Goal: Task Accomplishment & Management: Manage account settings

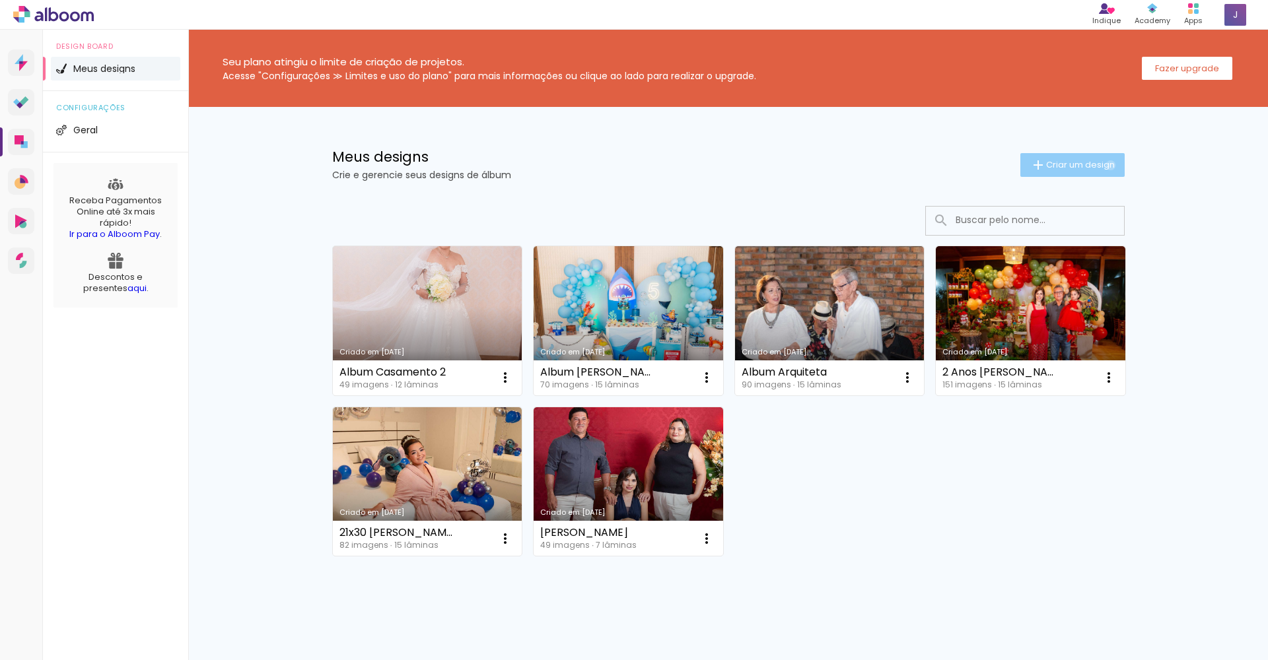
click at [1103, 165] on span "Criar um design" at bounding box center [1080, 164] width 69 height 9
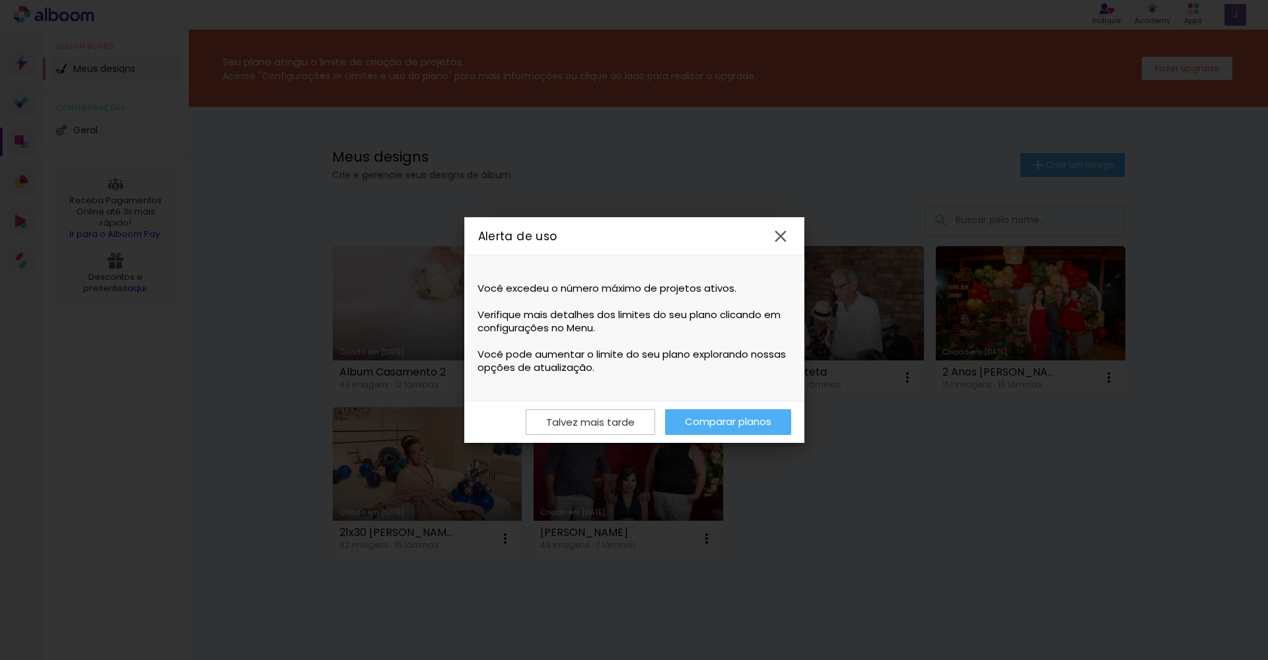
click at [782, 234] on iron-icon at bounding box center [781, 237] width 20 height 20
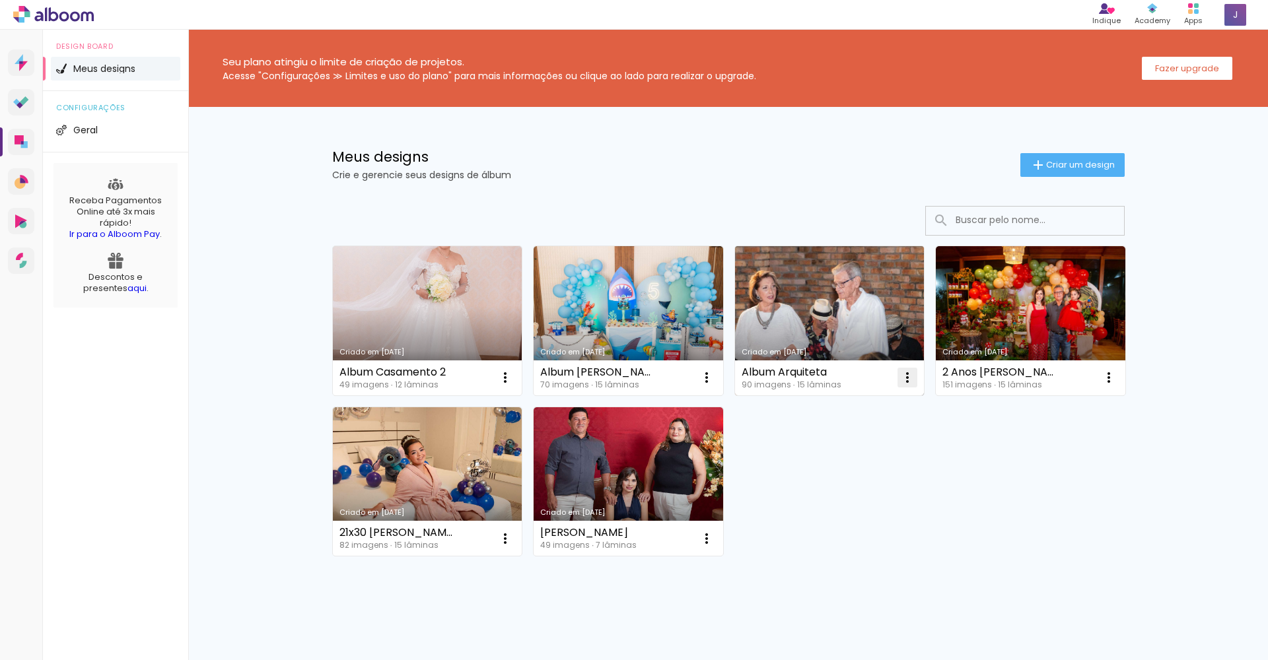
click at [900, 378] on iron-icon at bounding box center [908, 378] width 16 height 16
click at [845, 466] on paper-item "Excluir" at bounding box center [850, 465] width 130 height 26
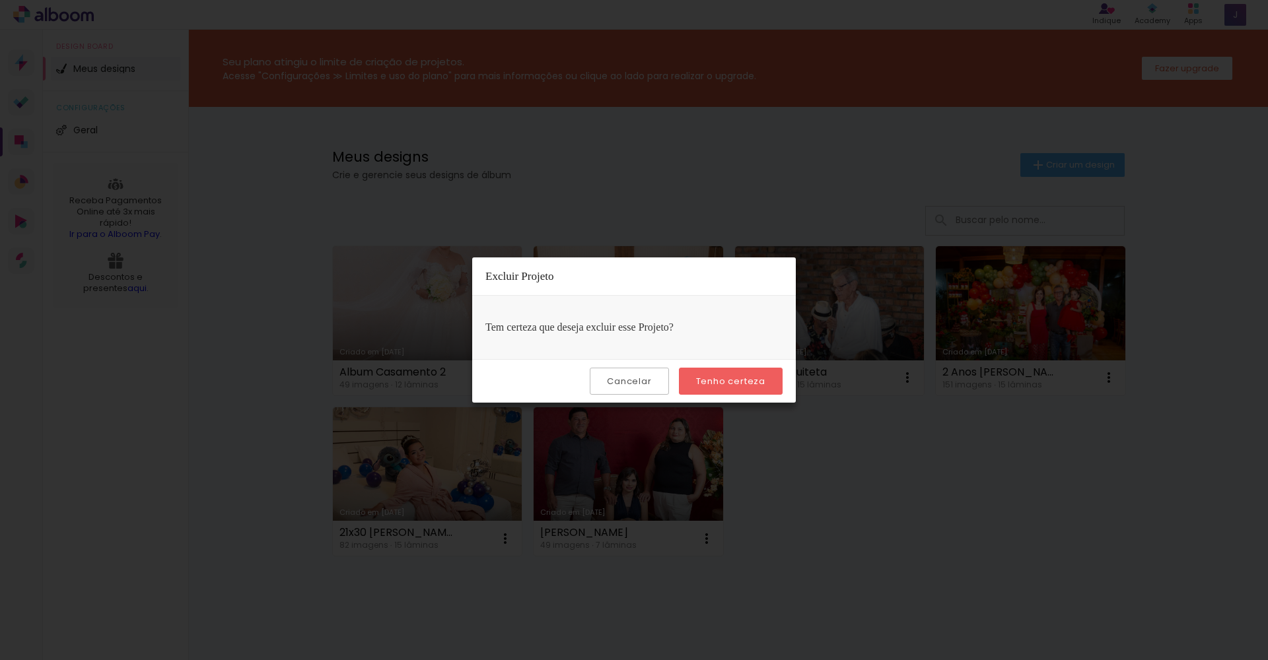
click at [0, 0] on slot "Tenho certeza" at bounding box center [0, 0] width 0 height 0
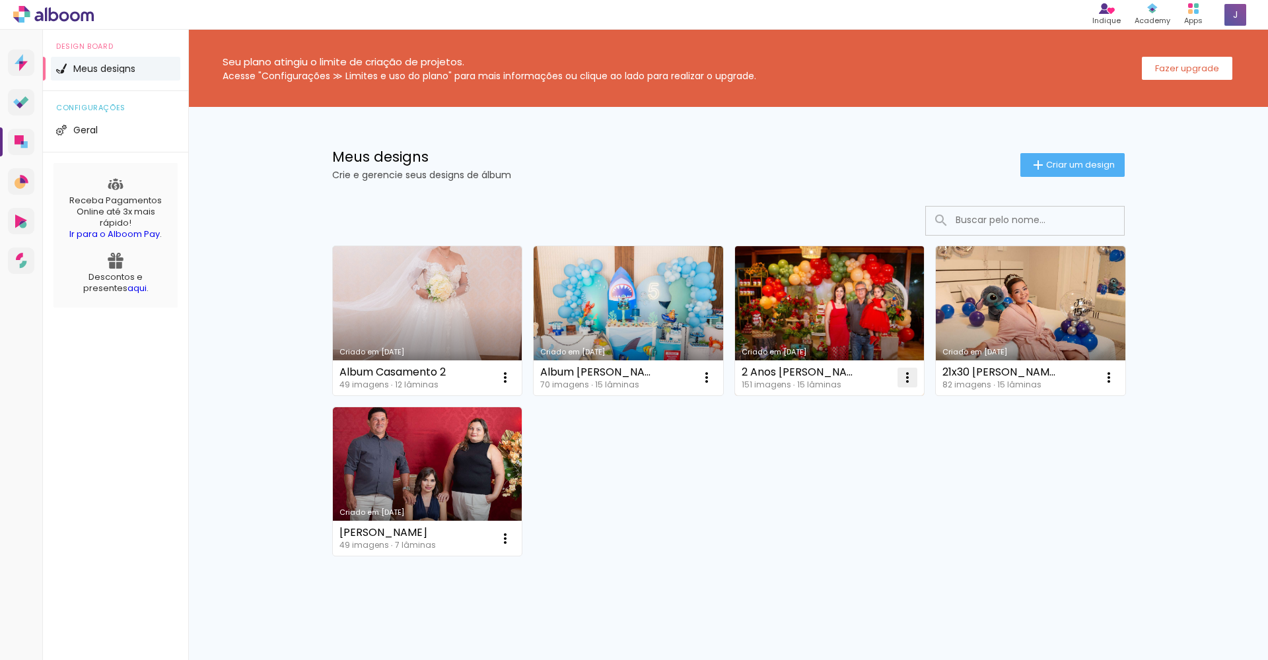
click at [900, 378] on iron-icon at bounding box center [908, 378] width 16 height 16
click at [847, 464] on paper-item "Excluir" at bounding box center [850, 465] width 130 height 26
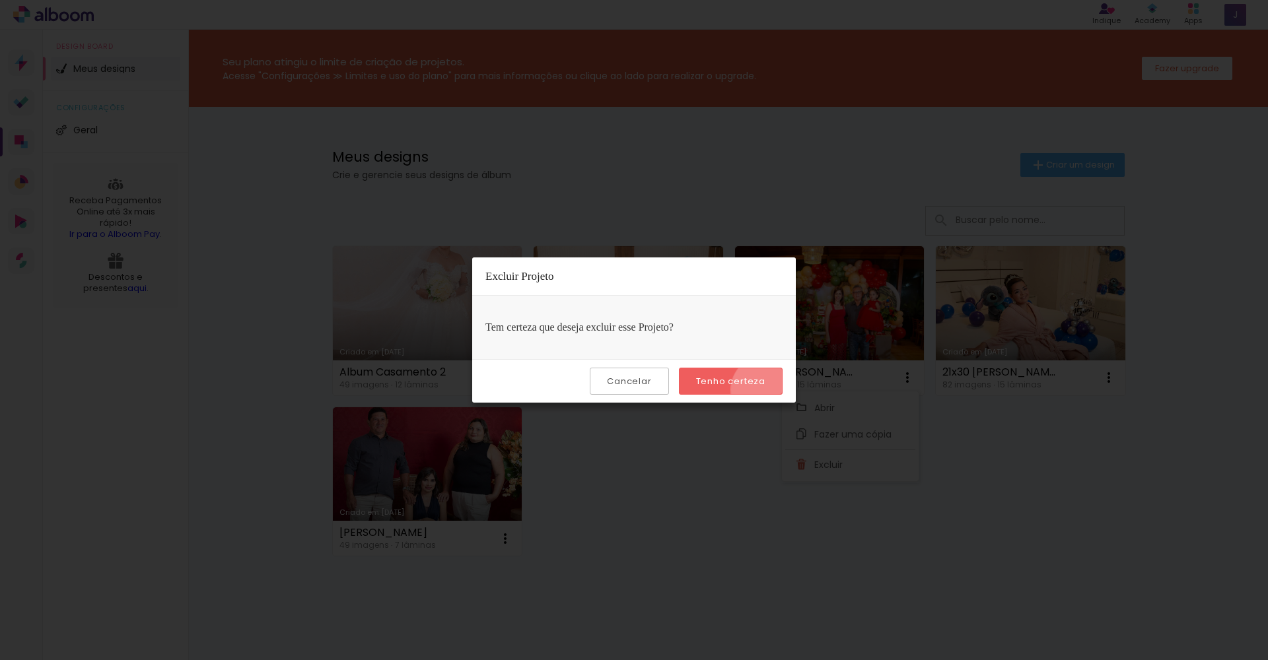
click at [767, 390] on paper-button "Tenho certeza" at bounding box center [731, 381] width 104 height 27
click at [0, 0] on slot "Tenho certeza" at bounding box center [0, 0] width 0 height 0
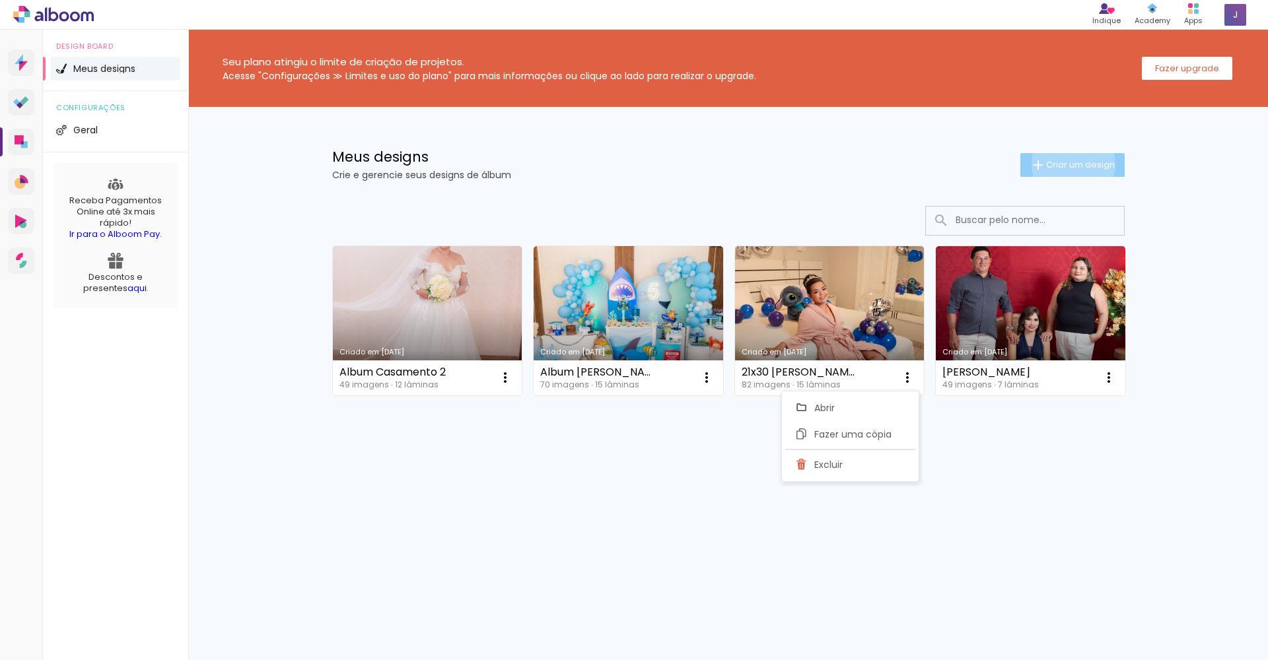
click at [1071, 164] on span "Criar um design" at bounding box center [1080, 164] width 69 height 9
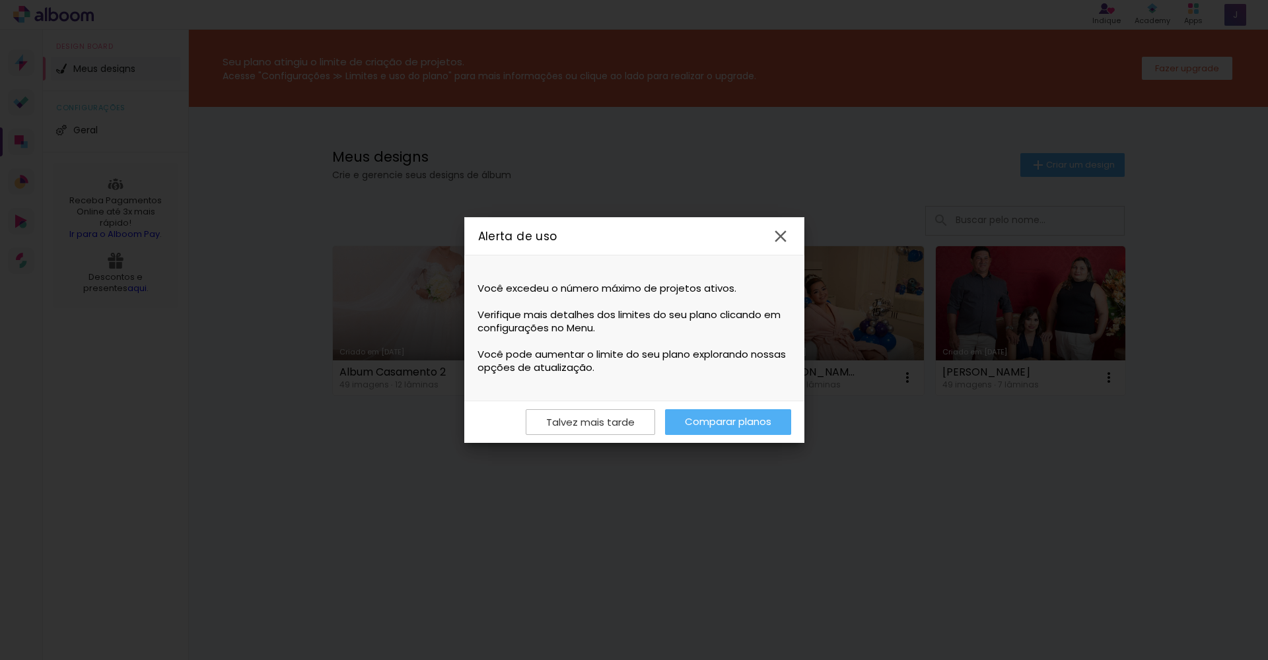
click at [851, 171] on iron-overlay-backdrop at bounding box center [634, 330] width 1268 height 660
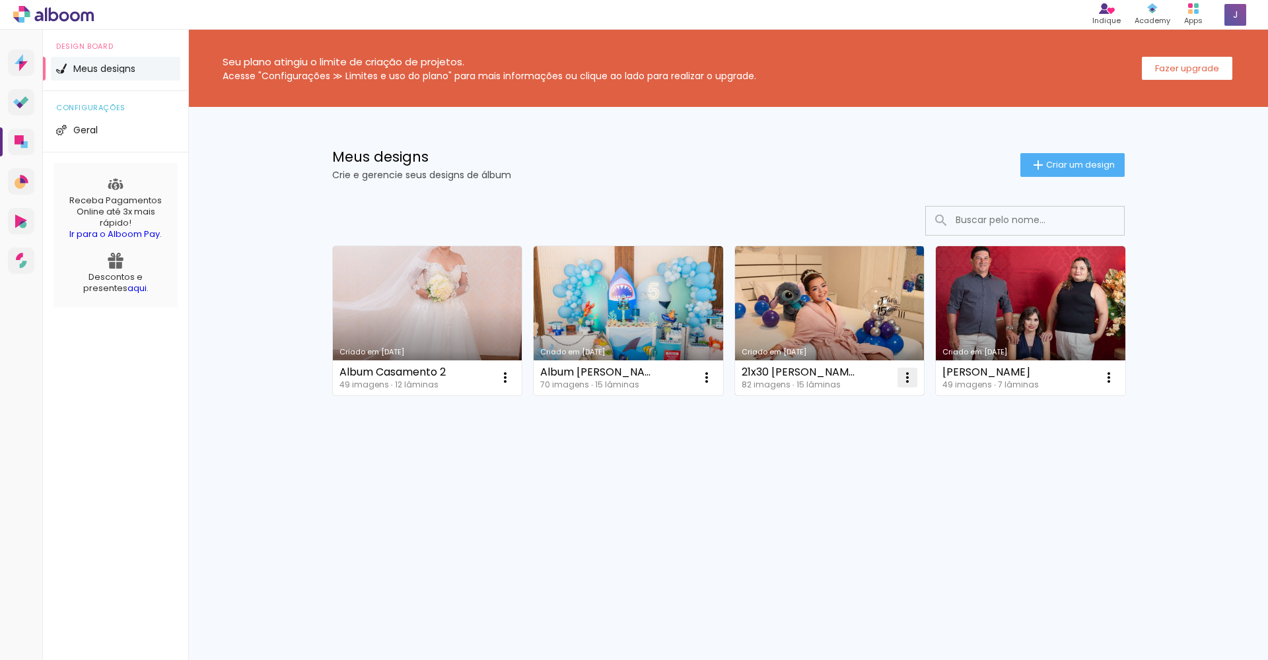
click at [906, 380] on iron-icon at bounding box center [908, 378] width 16 height 16
click at [865, 460] on paper-item "Excluir" at bounding box center [855, 465] width 130 height 26
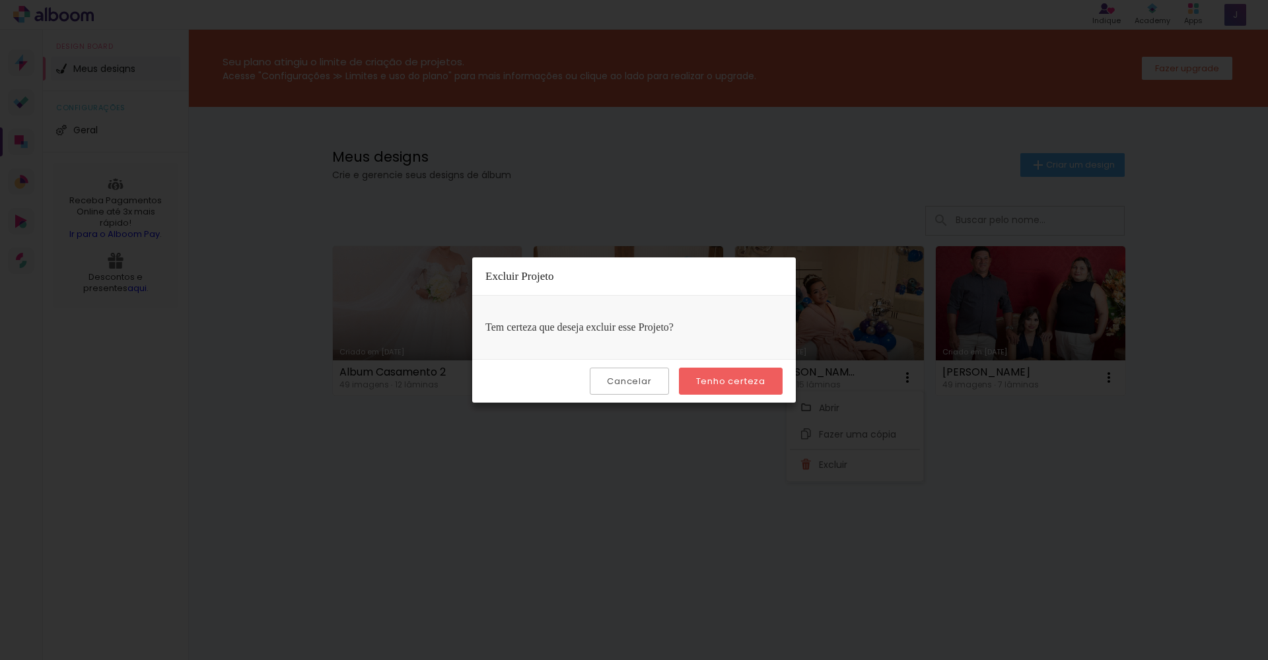
click at [707, 373] on paper-button "Tenho certeza" at bounding box center [731, 381] width 104 height 27
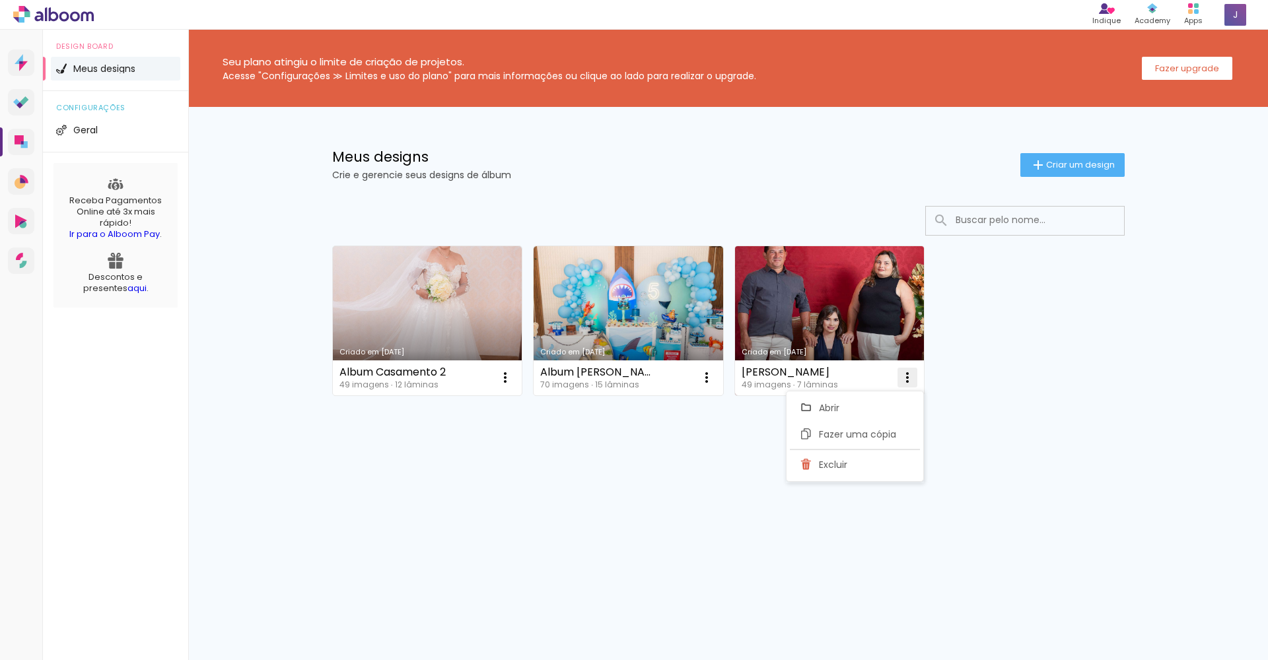
click at [907, 371] on iron-icon at bounding box center [908, 378] width 16 height 16
click at [870, 460] on paper-item "Excluir" at bounding box center [855, 465] width 130 height 26
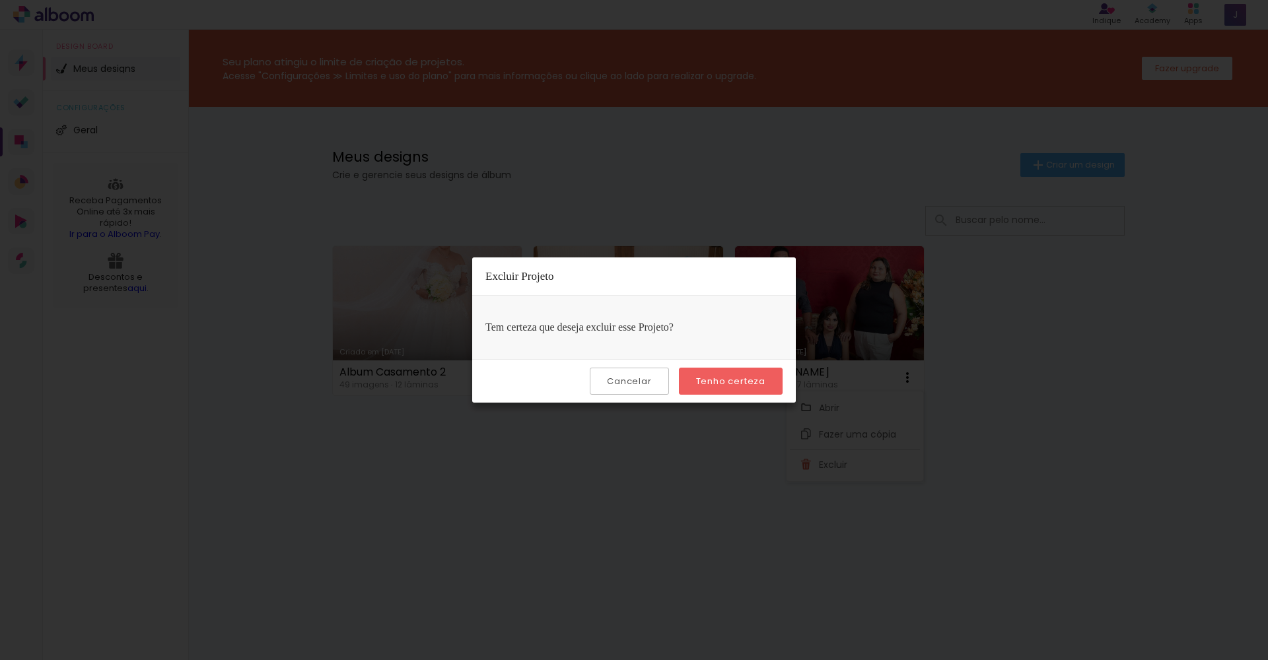
click at [0, 0] on slot "Tenho certeza" at bounding box center [0, 0] width 0 height 0
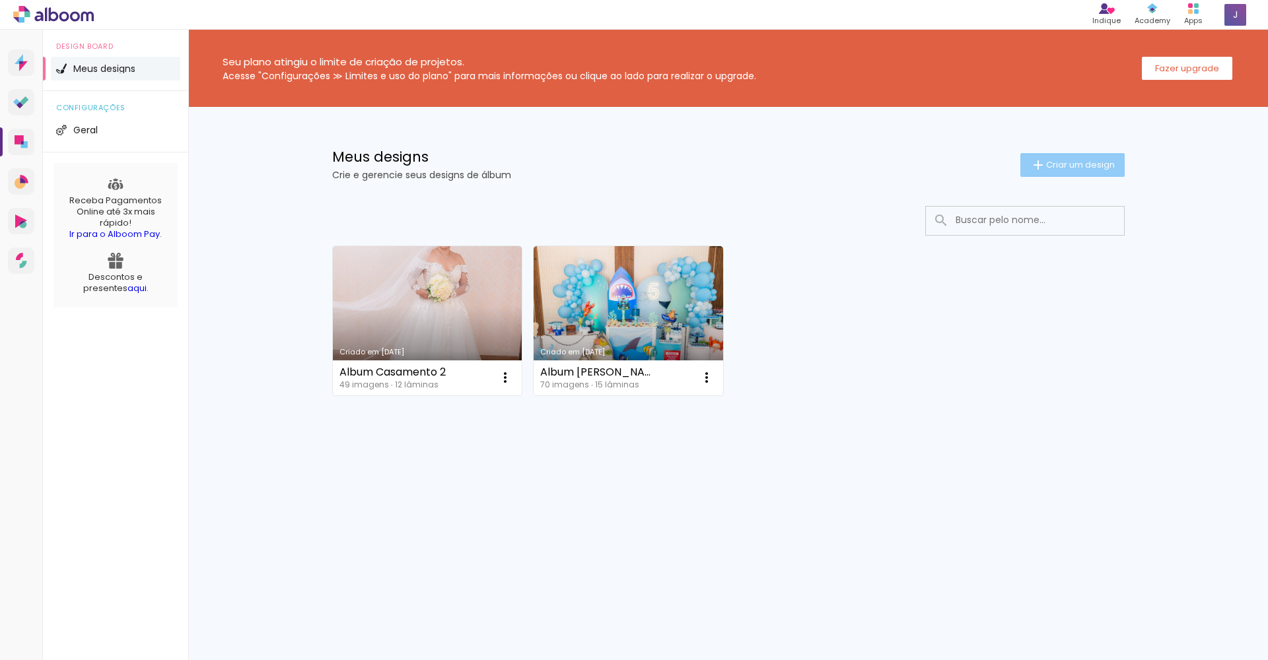
click at [1067, 162] on span "Criar um design" at bounding box center [1080, 164] width 69 height 9
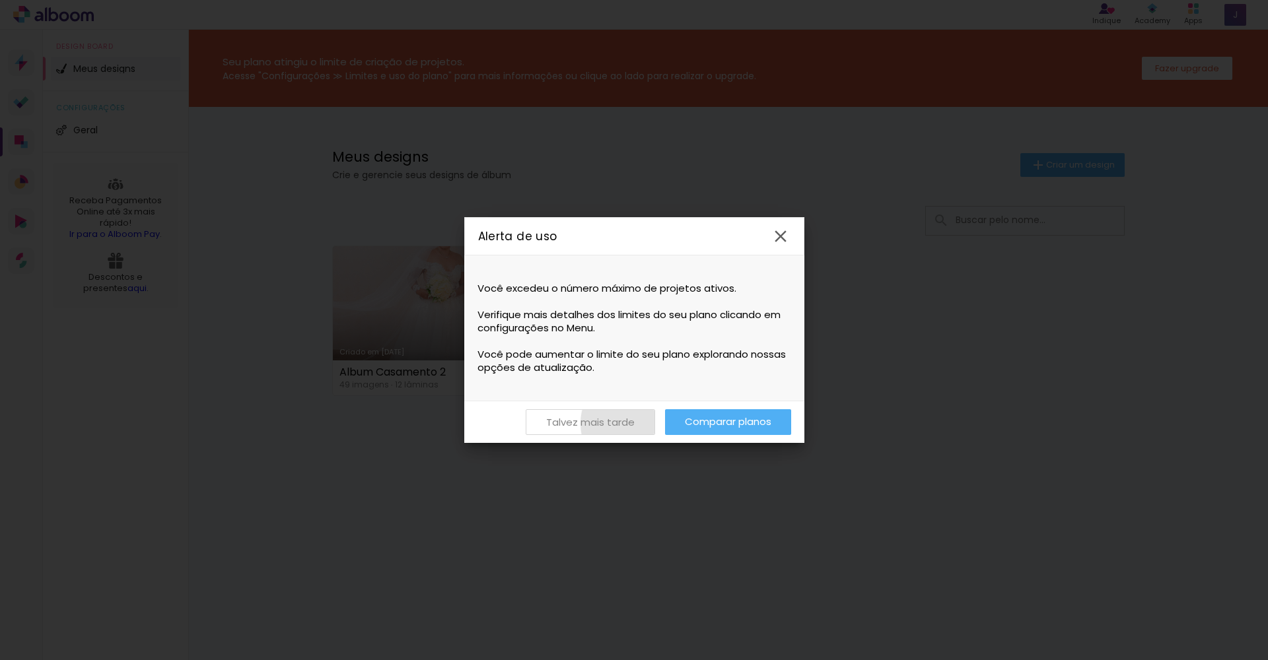
click at [633, 424] on paper-button "Talvez mais tarde" at bounding box center [590, 422] width 129 height 26
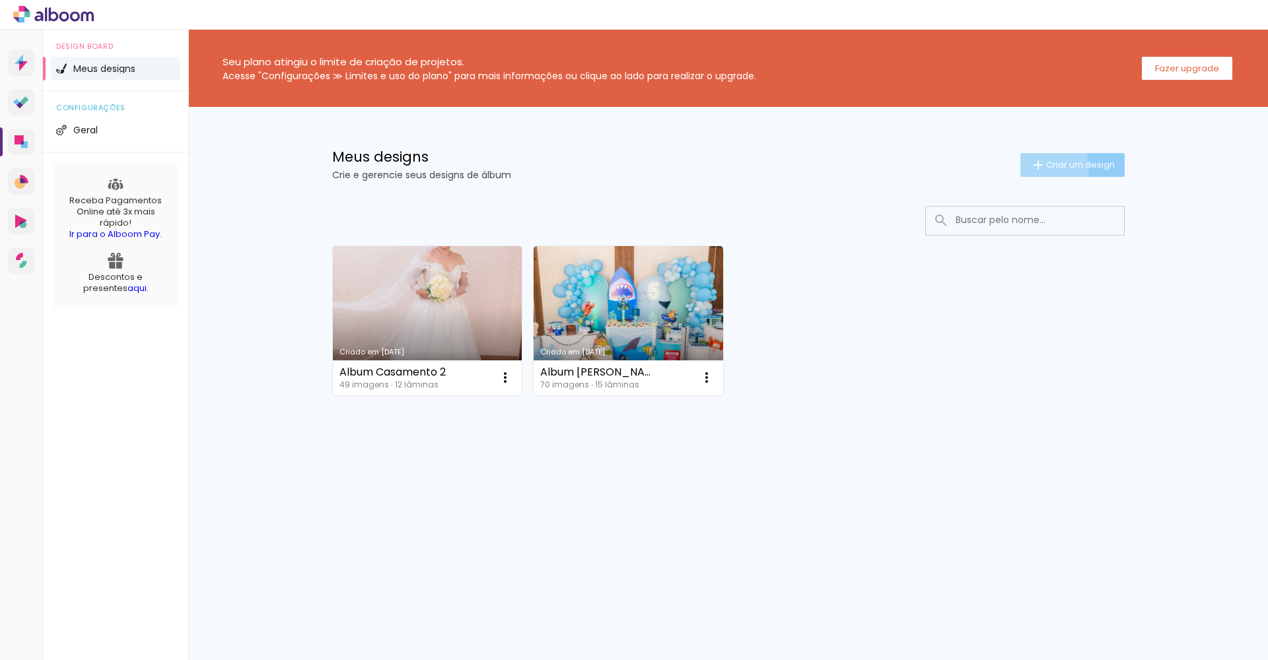
click at [1047, 168] on span "Criar um design" at bounding box center [1080, 164] width 69 height 9
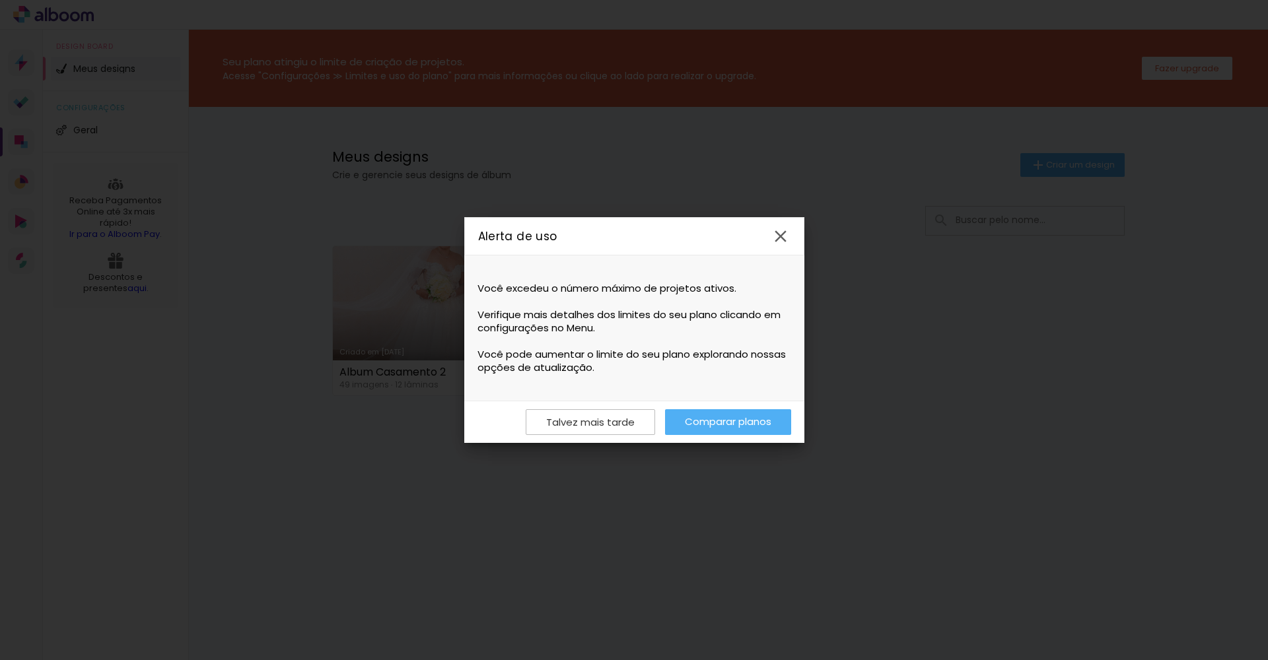
click at [923, 271] on iron-overlay-backdrop at bounding box center [634, 330] width 1268 height 660
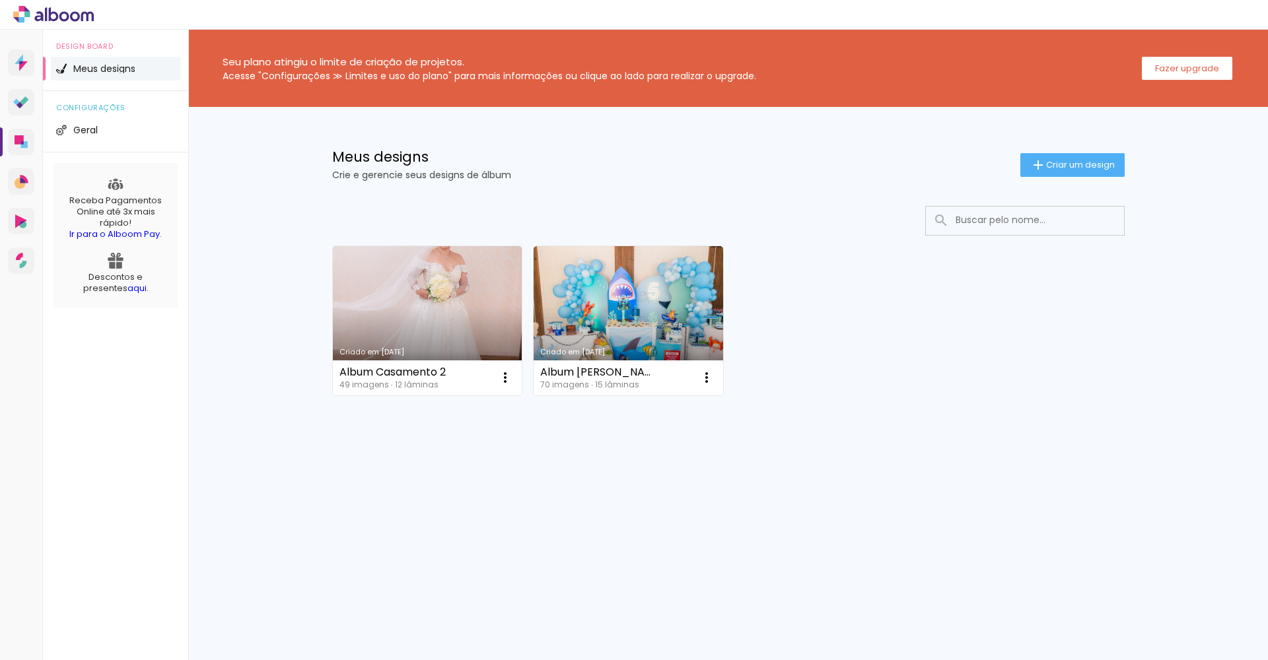
click at [868, 276] on div "Criado em [DATE] Album Casamento 2 49 imagens ∙ 12 lâminas Abrir Fazer uma cópi…" at bounding box center [728, 320] width 804 height 161
click at [1043, 170] on iron-icon at bounding box center [1038, 165] width 16 height 16
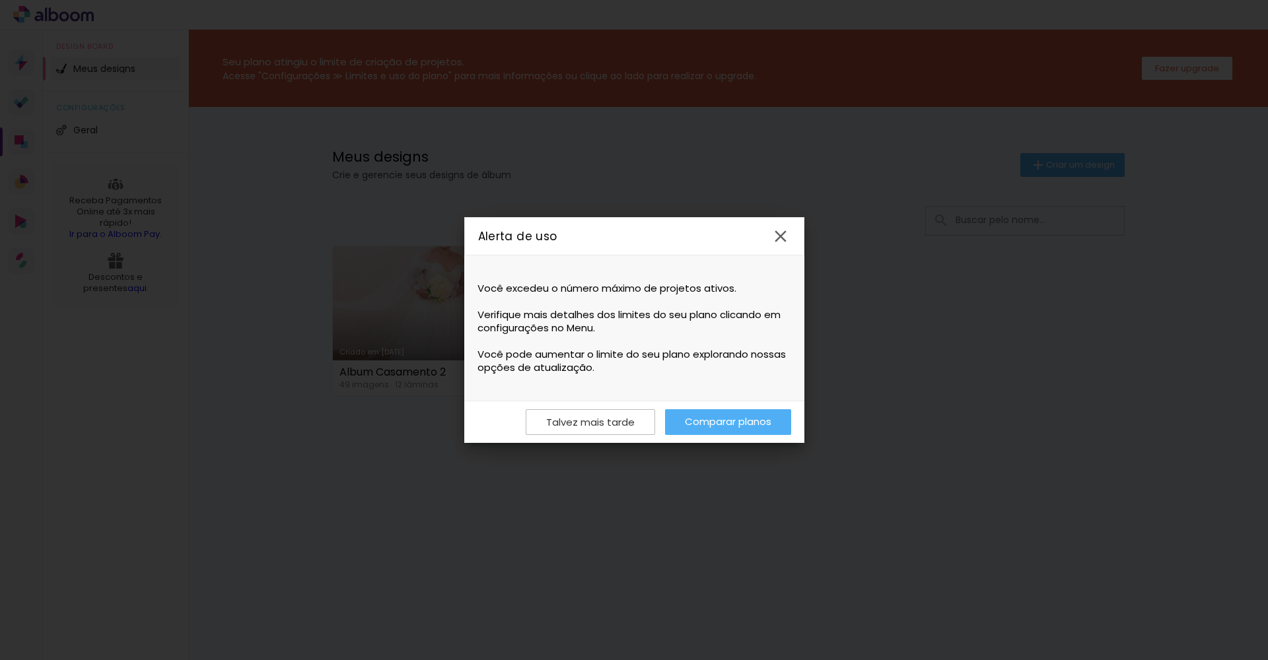
click at [778, 236] on iron-icon at bounding box center [781, 237] width 20 height 20
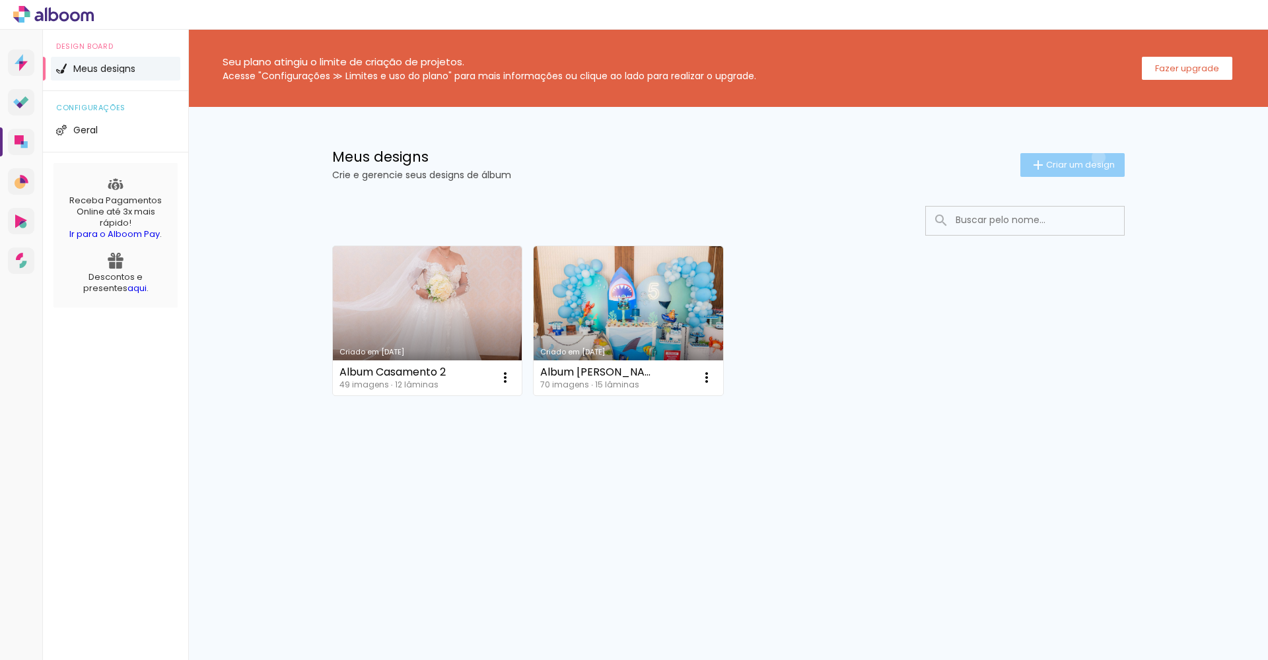
click at [1096, 157] on paper-button "Criar um design" at bounding box center [1072, 165] width 104 height 24
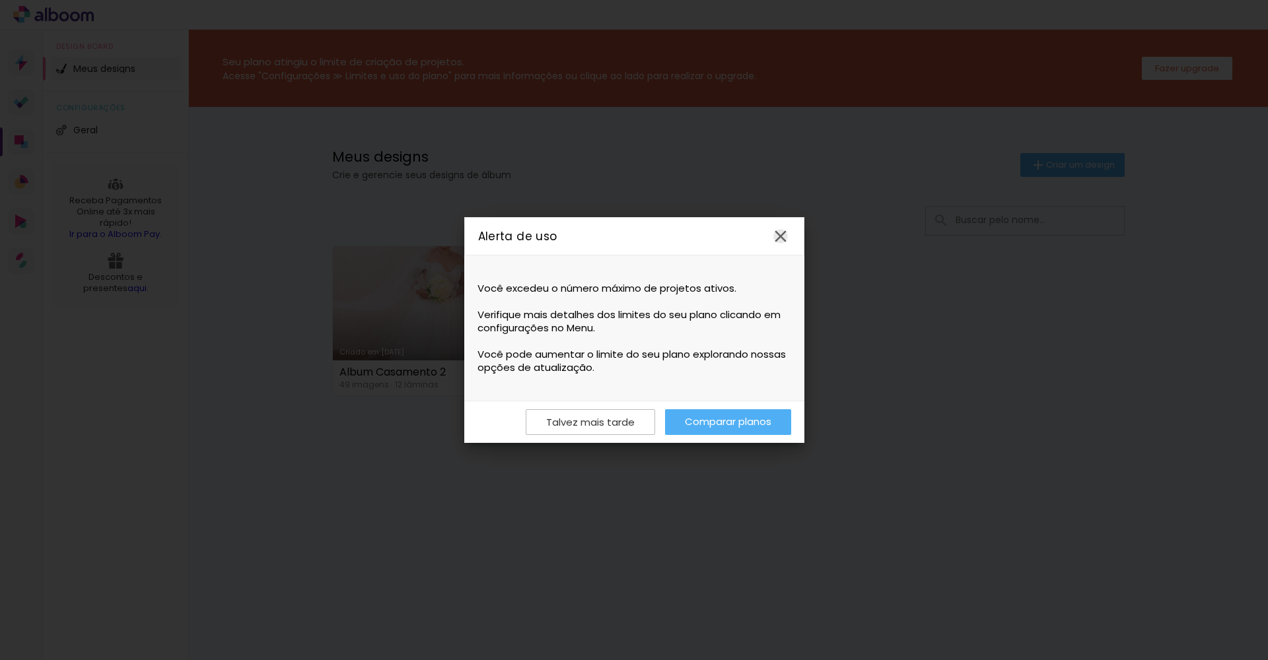
click at [787, 233] on iron-icon at bounding box center [781, 237] width 20 height 20
